Goal: Find specific page/section: Find specific page/section

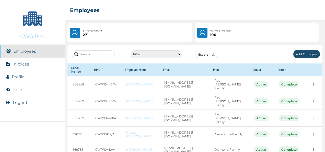
click at [98, 52] on input "text" at bounding box center [92, 54] width 43 height 8
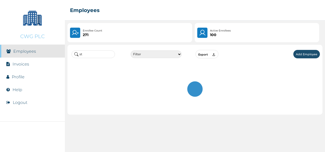
type input "s"
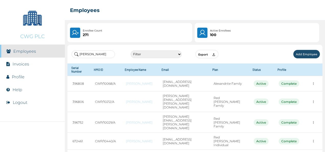
click at [91, 53] on input "[PERSON_NAME]" at bounding box center [92, 54] width 43 height 8
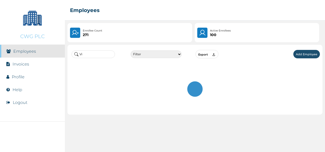
type input "V"
type input "A"
type input "i"
type input "o"
type input "b"
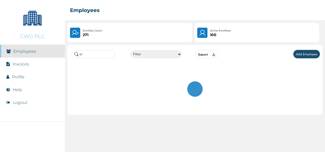
type input "o"
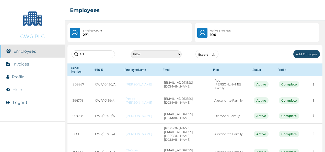
type input "A"
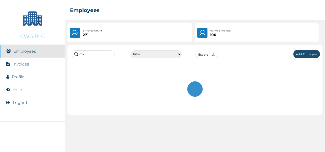
type input "C"
type input "A"
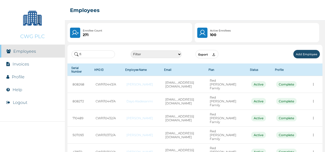
click at [88, 53] on input "fi" at bounding box center [92, 54] width 43 height 8
type input "f"
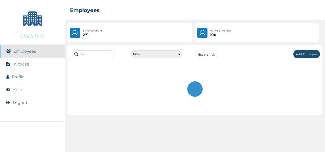
type input "n"
type input "m"
type input "r"
type input "s"
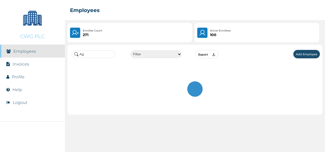
type input "A"
type input "f"
type input "a"
type input "t"
type input "a"
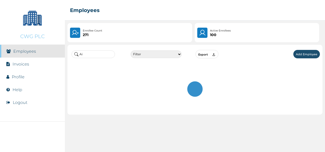
type input "A"
type input "o"
type input "e"
type input "o"
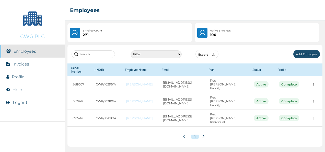
click at [90, 53] on input "text" at bounding box center [92, 54] width 43 height 8
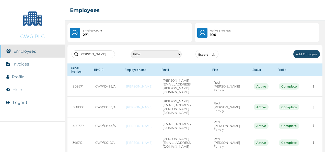
click at [102, 55] on input "[PERSON_NAME]" at bounding box center [92, 54] width 43 height 8
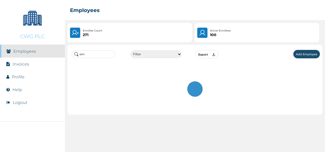
type input "e"
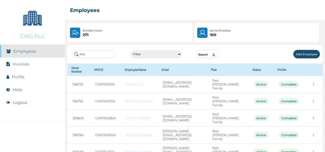
type input "m"
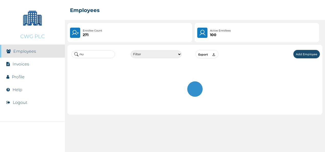
type input "n"
type input "s"
type input "m"
type input "s"
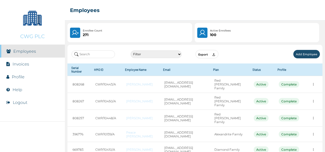
type input "o"
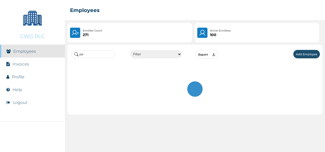
type input "p"
type input "c"
type input "n"
type input "s"
type input "o"
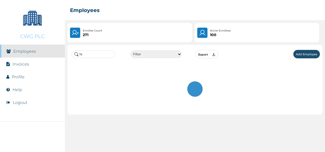
type input "f"
type input "n"
type input "f"
type input "n"
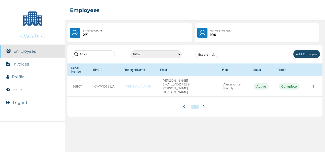
click at [89, 56] on input "Afola" at bounding box center [92, 54] width 43 height 8
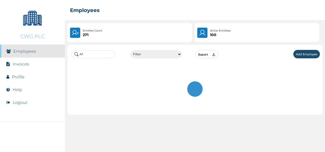
type input "A"
type input "s"
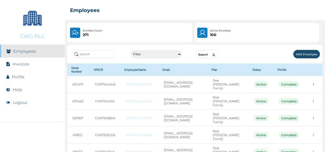
click at [94, 56] on input "text" at bounding box center [92, 54] width 43 height 8
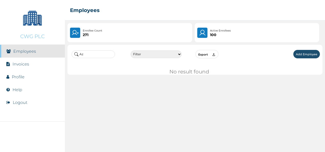
type input "A"
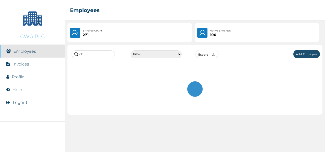
type input "c"
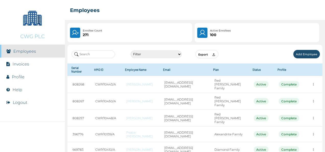
click at [96, 55] on input "text" at bounding box center [92, 54] width 43 height 8
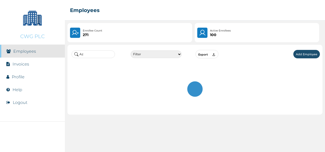
type input "A"
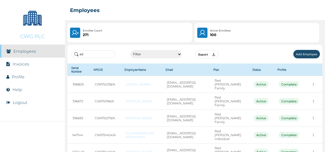
type input "a"
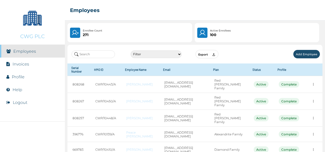
click at [94, 55] on input "text" at bounding box center [92, 54] width 43 height 8
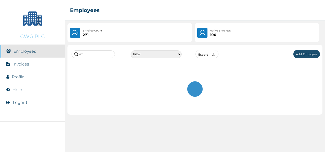
type input "e"
type input "c"
type input "s"
type input "o"
type input "i"
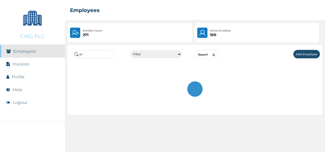
type input "p"
type input "a"
type input "o"
type input "t"
type input "A"
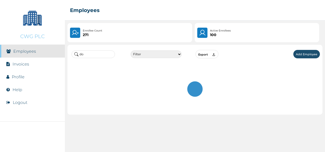
type input "d"
type input "a"
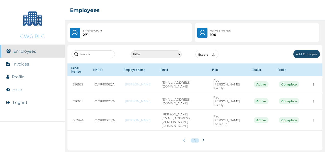
type input "d"
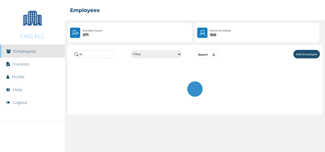
type input "f"
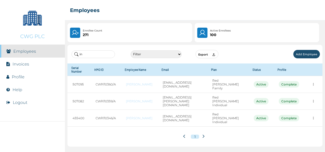
type input "i"
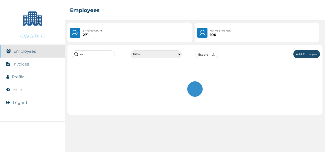
type input "k"
type input "t"
type input "e"
type input "o"
type input "p"
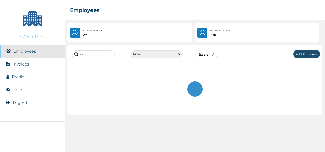
type input "a"
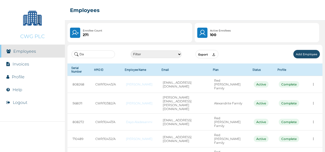
type input "D"
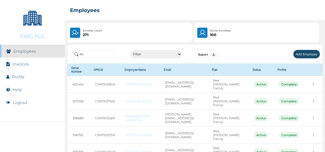
type input "i"
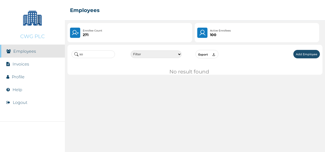
type input "s"
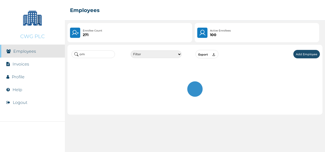
type input "o"
type input "k"
type input "o"
type input "c"
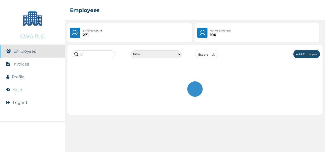
type input "n"
type input "m"
type input "k"
type input "o"
type input "b"
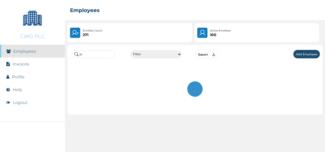
type input "j"
type input "o"
type input "a"
type input "h"
type input "m"
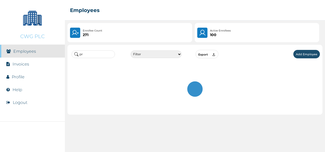
type input "p"
type input "o"
type input "a"
type input "f"
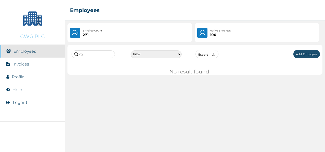
type input "o"
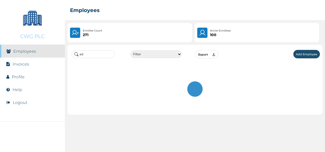
type input "a"
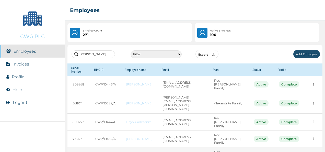
type input "[PERSON_NAME]"
